Goal: Task Accomplishment & Management: Use online tool/utility

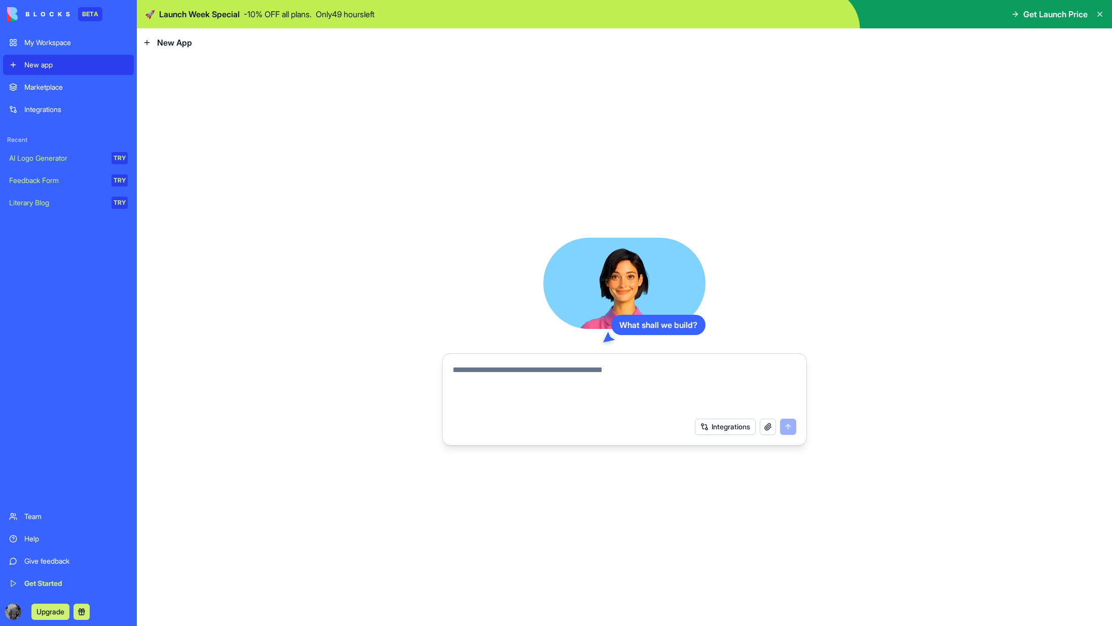
click at [50, 162] on div "AI Logo Generator" at bounding box center [56, 158] width 95 height 10
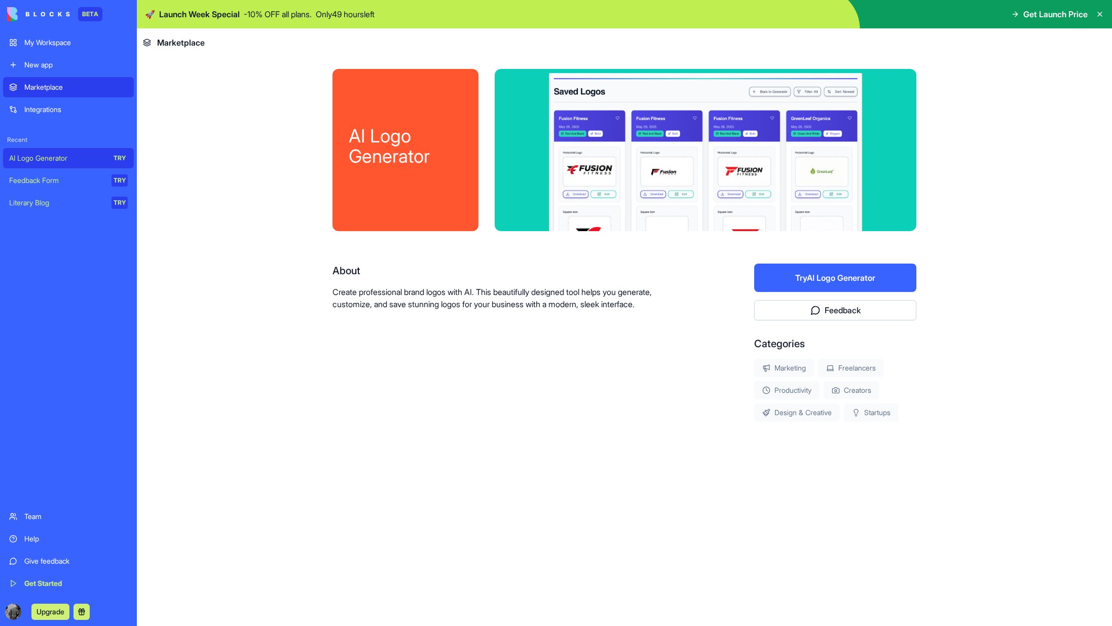
click at [789, 270] on button "Try AI Logo Generator" at bounding box center [835, 278] width 162 height 28
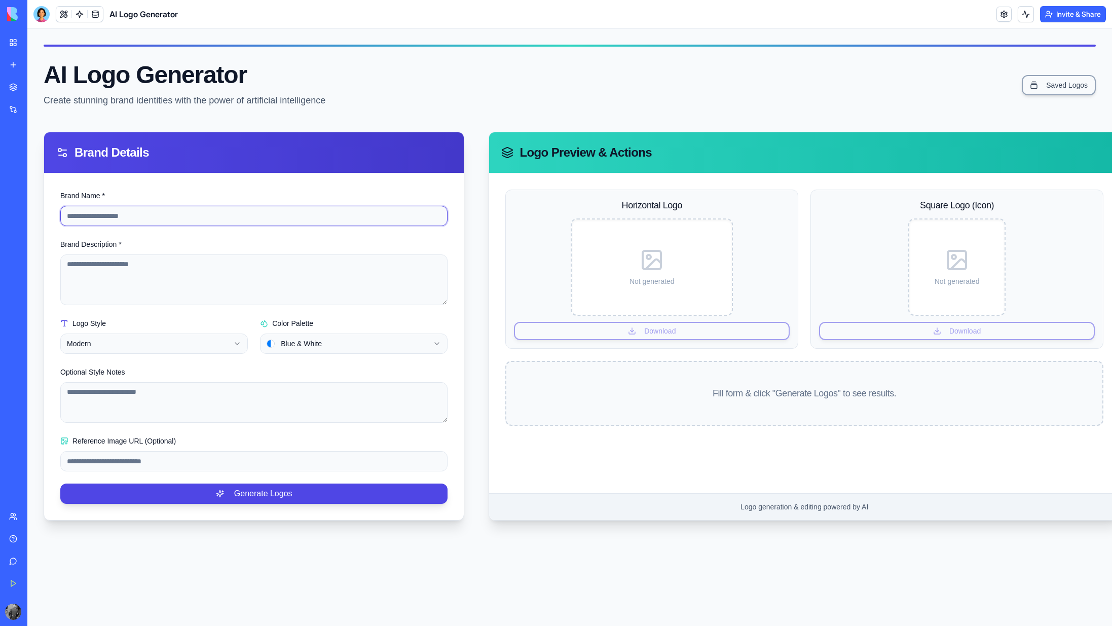
click at [94, 220] on input "Brand Name *" at bounding box center [253, 216] width 387 height 20
click at [6, 46] on link "My Workspace" at bounding box center [23, 42] width 41 height 20
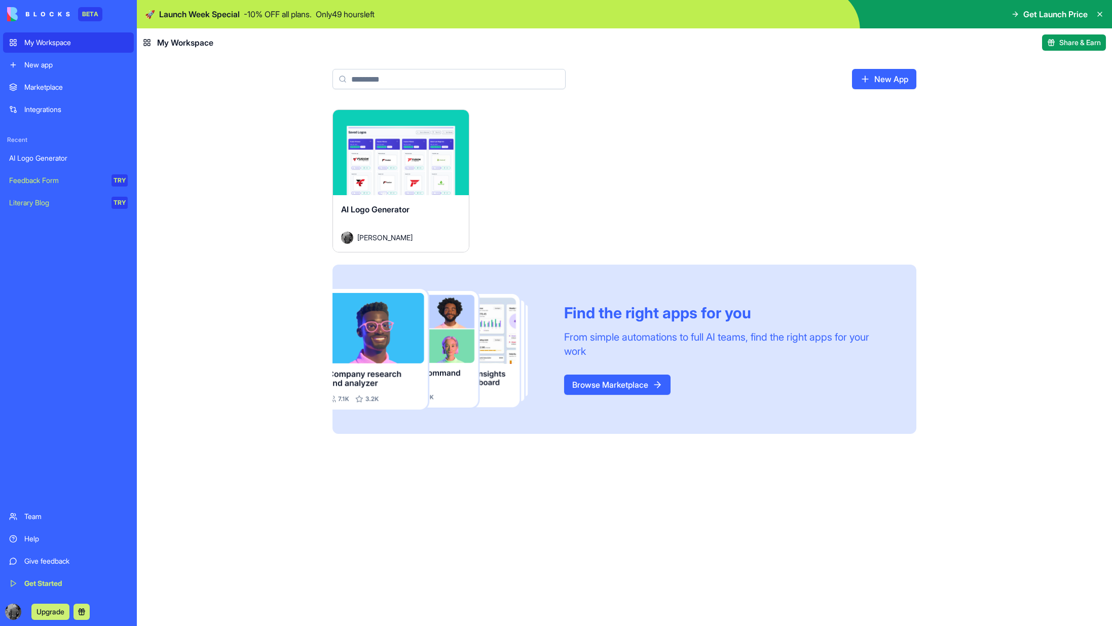
click at [38, 61] on div "New app" at bounding box center [75, 65] width 103 height 10
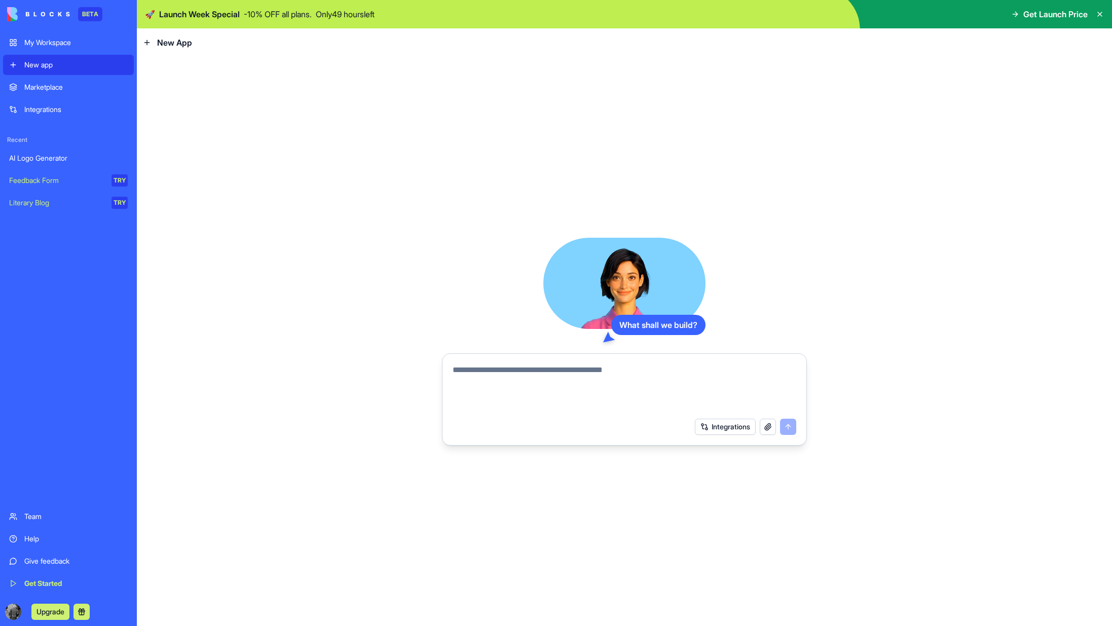
click at [497, 376] on textarea at bounding box center [625, 388] width 344 height 49
click at [731, 425] on button "Integrations" at bounding box center [725, 427] width 61 height 16
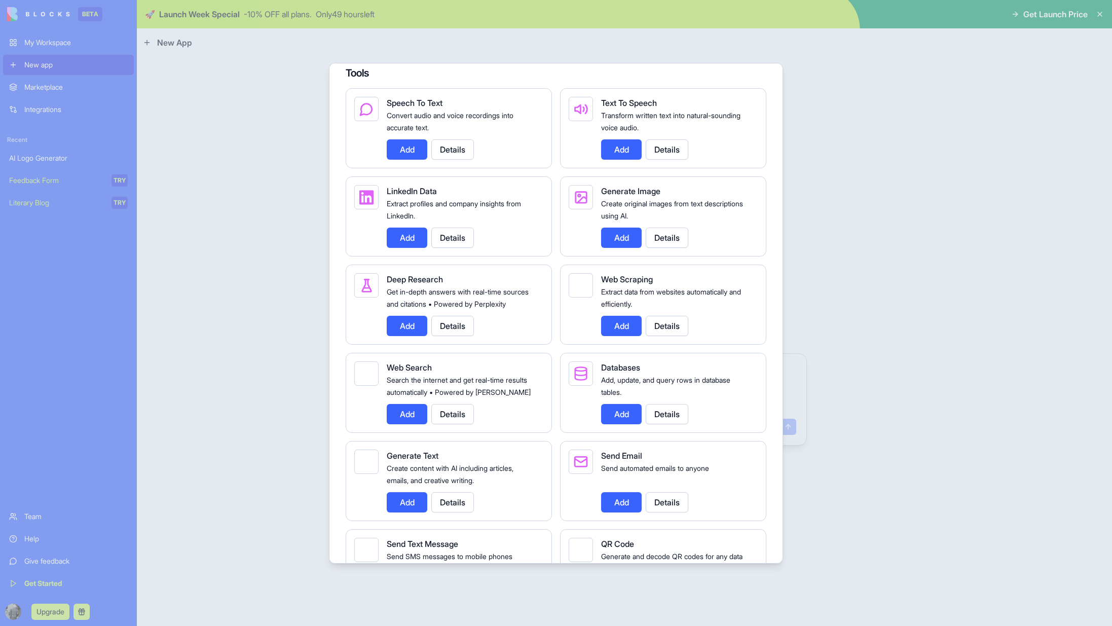
scroll to position [989, 0]
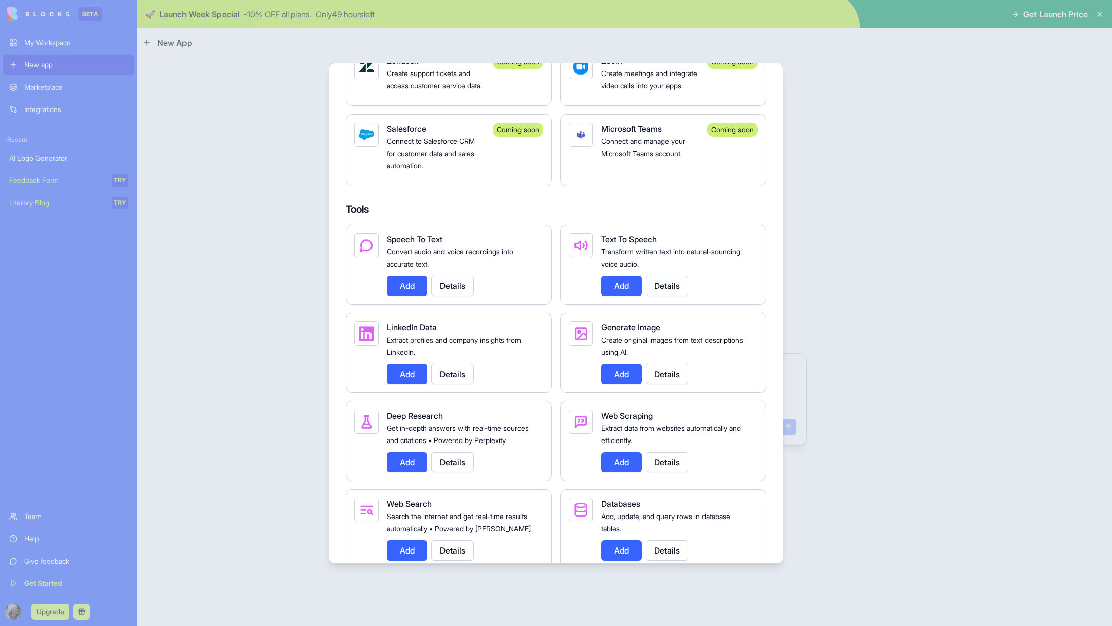
click at [251, 209] on div at bounding box center [556, 313] width 1112 height 626
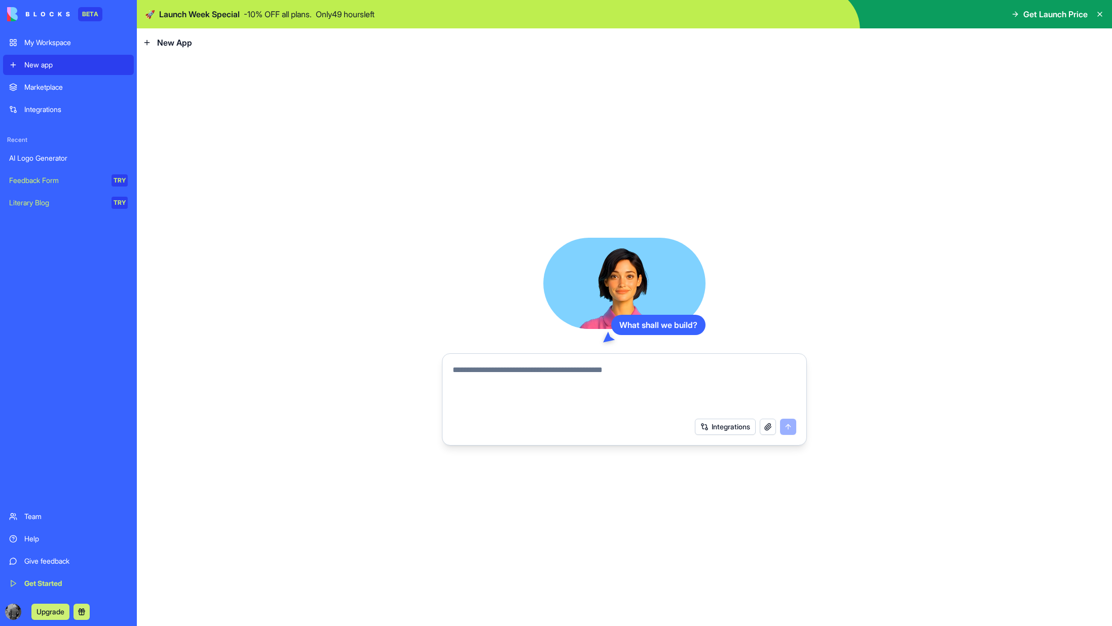
click at [507, 398] on textarea at bounding box center [625, 388] width 344 height 49
click at [483, 377] on textarea at bounding box center [625, 388] width 344 height 49
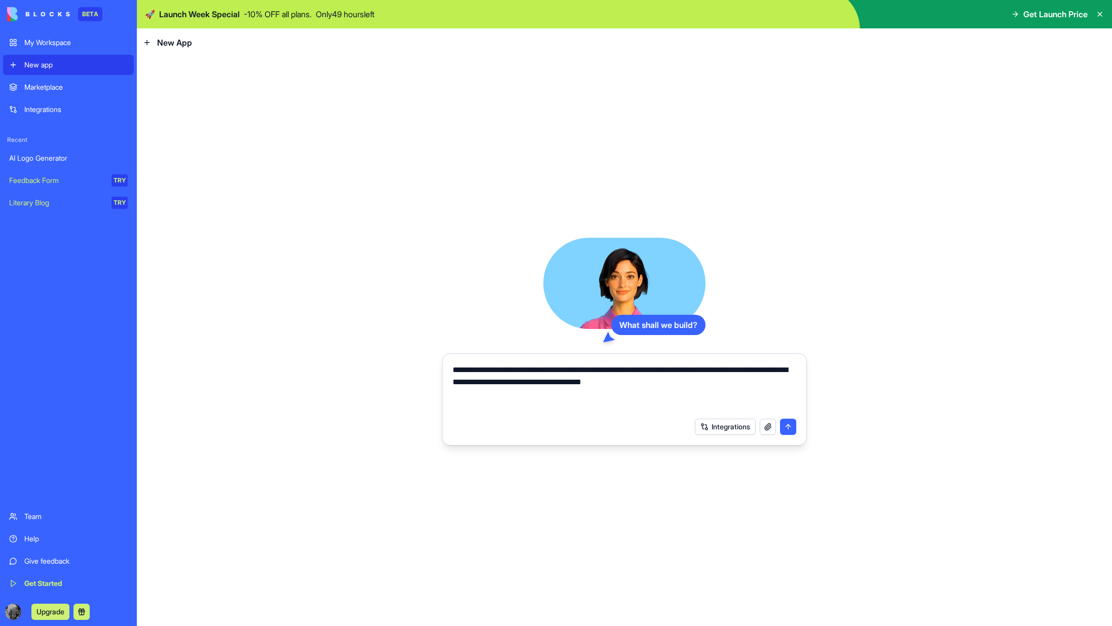
type textarea "**********"
click at [784, 427] on button "submit" at bounding box center [788, 427] width 16 height 16
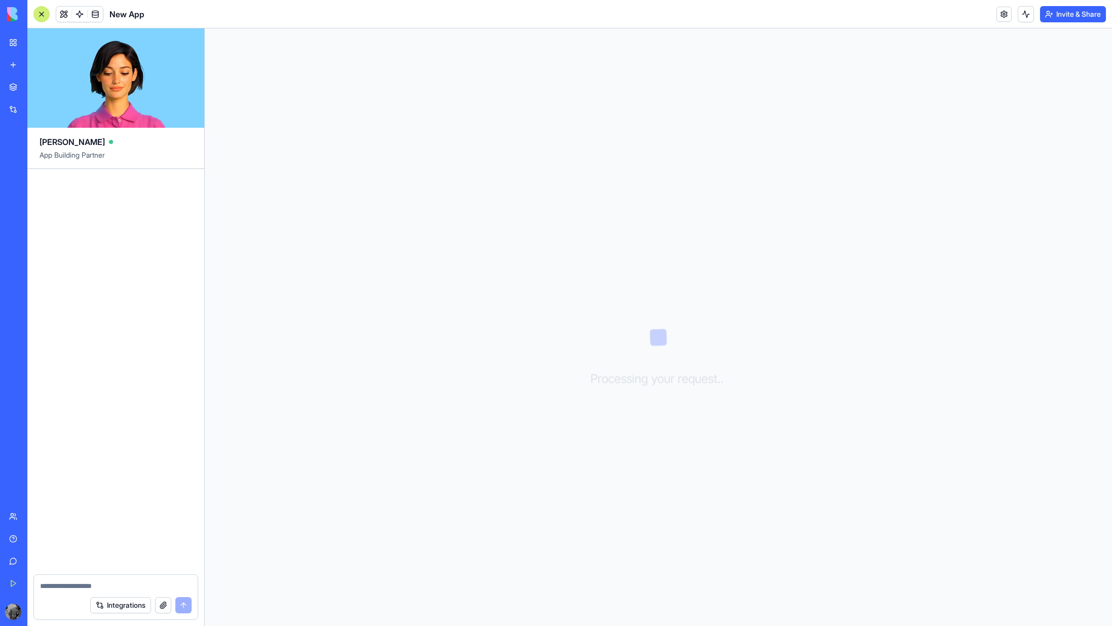
drag, startPoint x: 527, startPoint y: 43, endPoint x: 539, endPoint y: 43, distance: 11.7
click at [529, 43] on div "Processing your request . . ." at bounding box center [658, 327] width 907 height 598
click at [686, 18] on header "New App Invite & Share" at bounding box center [569, 14] width 1085 height 28
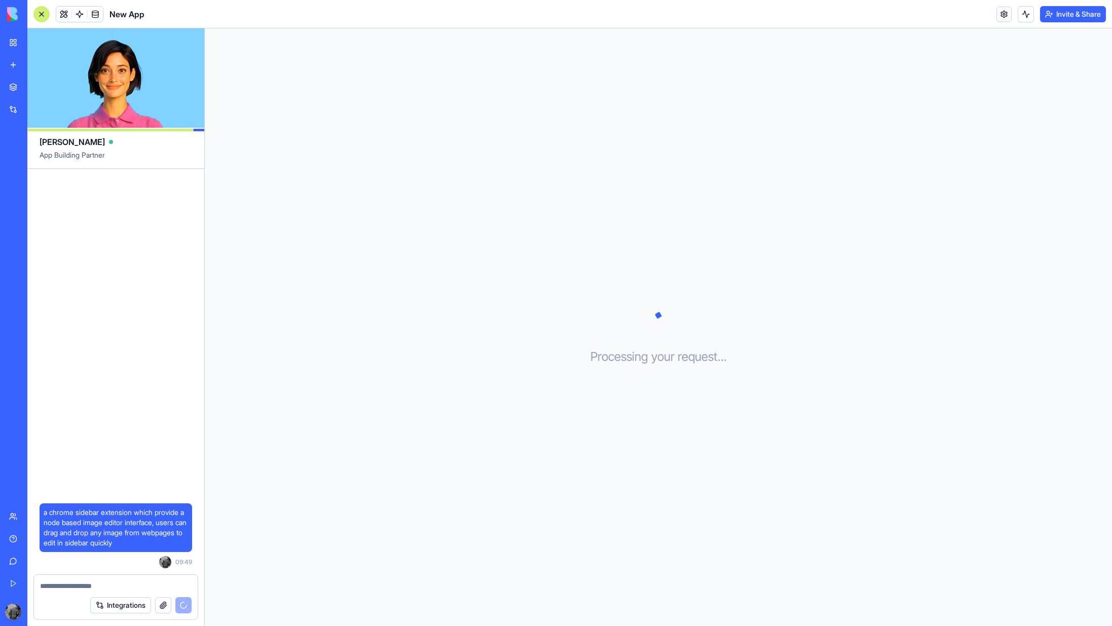
drag, startPoint x: 271, startPoint y: 1, endPoint x: 536, endPoint y: 102, distance: 283.9
click at [536, 102] on div "Processing your request . . ." at bounding box center [658, 327] width 907 height 598
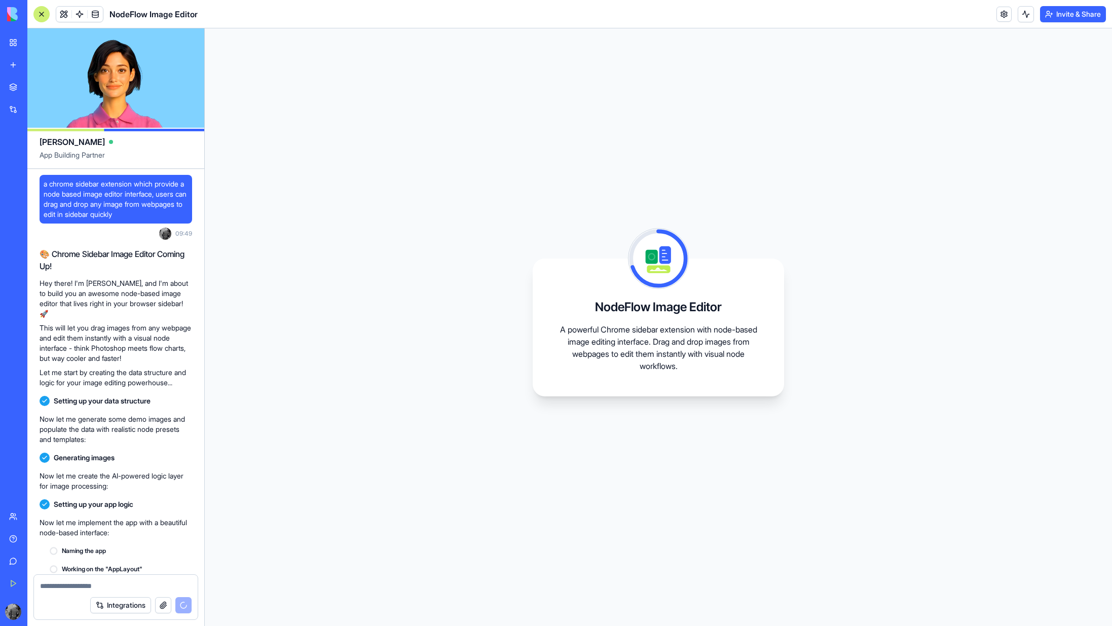
scroll to position [81, 0]
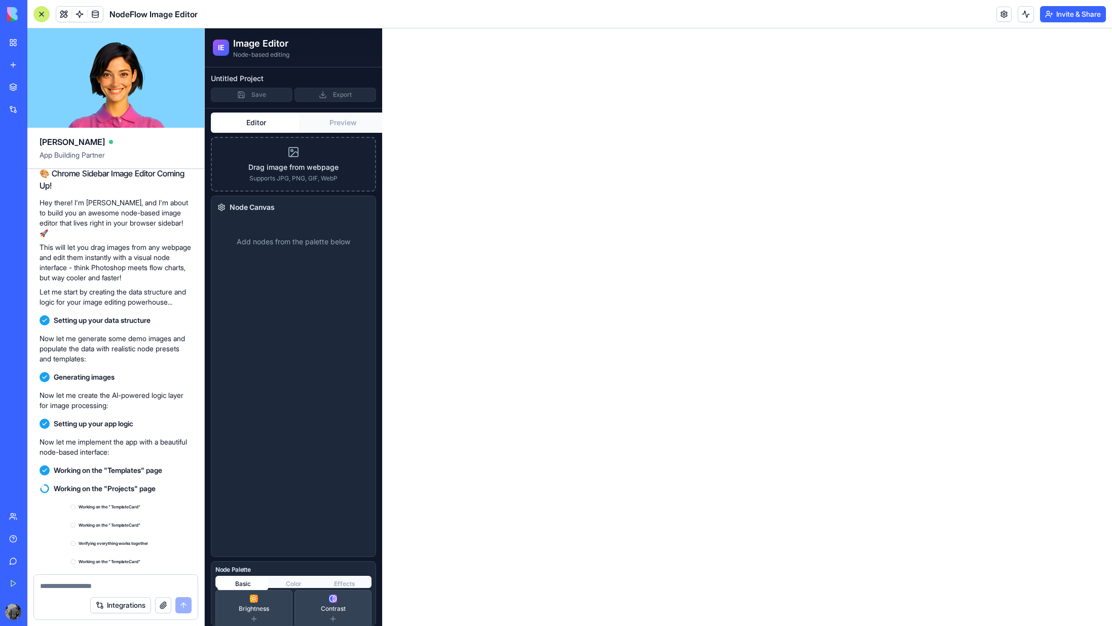
scroll to position [460, 0]
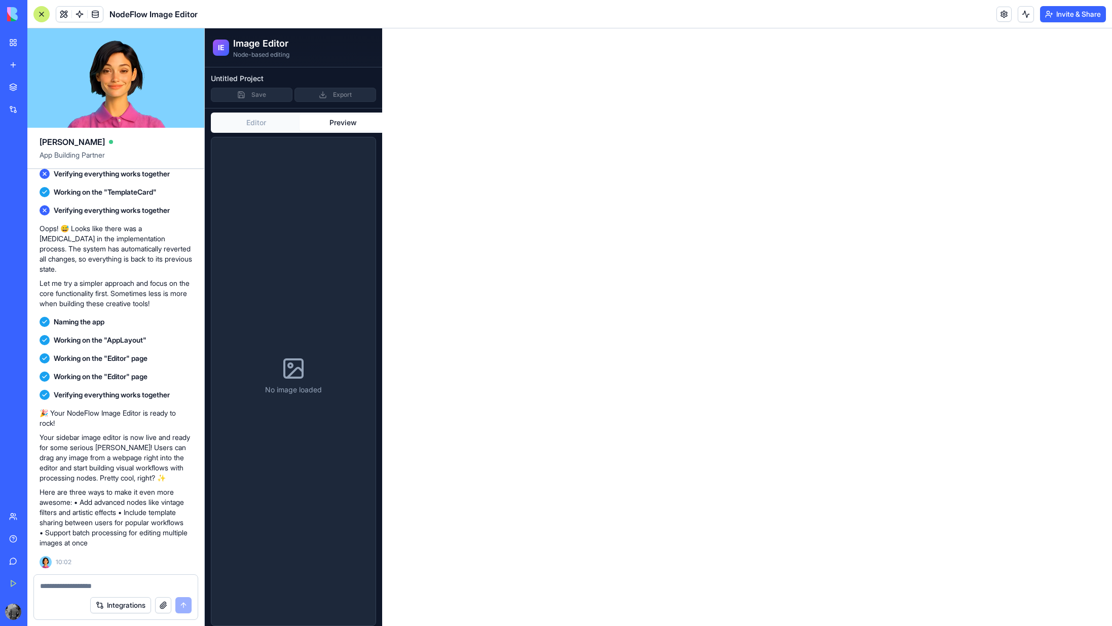
click at [332, 123] on button "Preview" at bounding box center [343, 123] width 87 height 16
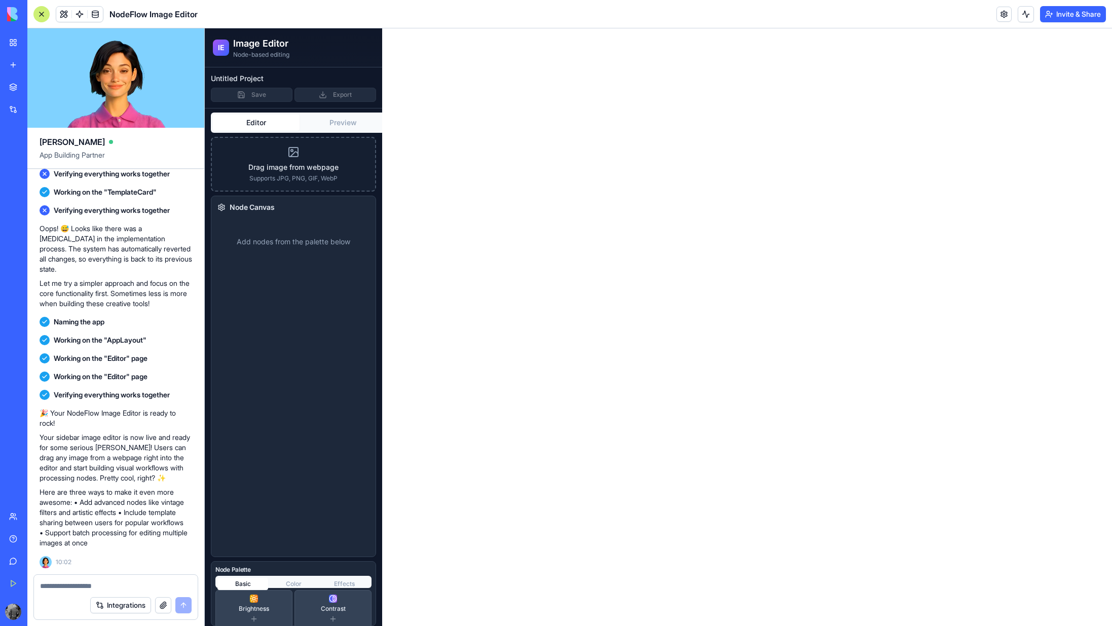
click at [261, 120] on button "Editor" at bounding box center [256, 123] width 87 height 16
click at [290, 578] on button "Color" at bounding box center [293, 584] width 51 height 12
click at [342, 584] on button "Effects" at bounding box center [344, 584] width 51 height 12
click at [248, 580] on button "Basic" at bounding box center [242, 584] width 51 height 12
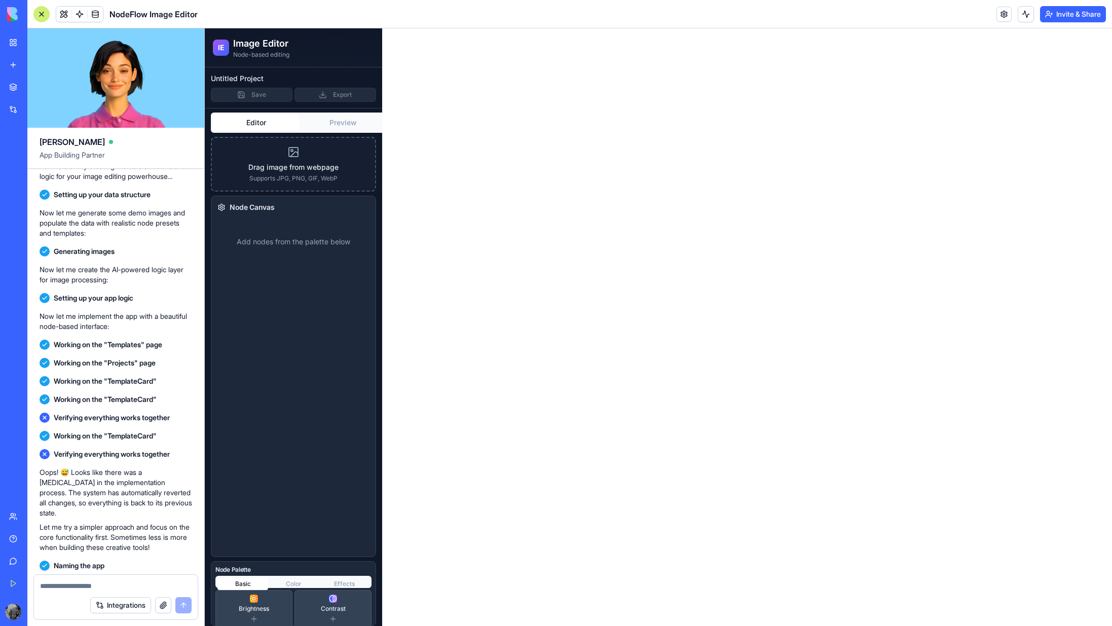
scroll to position [4, 0]
